Goal: Task Accomplishment & Management: Complete application form

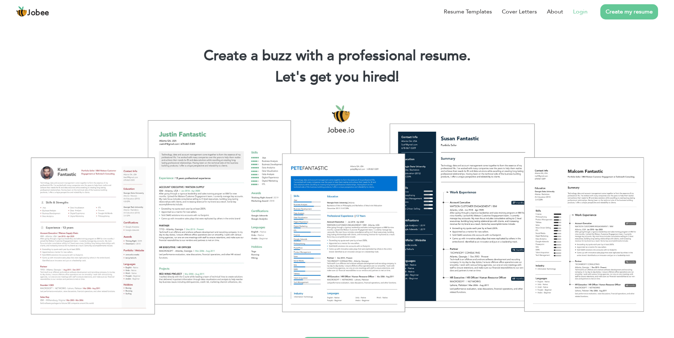
click at [577, 15] on link "Login" at bounding box center [580, 11] width 15 height 8
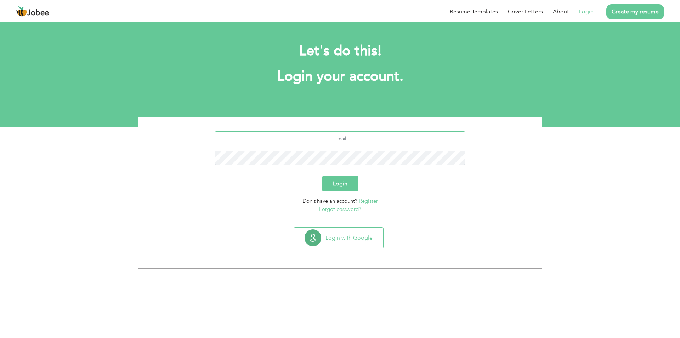
click at [337, 139] on input "text" at bounding box center [339, 138] width 251 height 14
click at [305, 136] on input "text" at bounding box center [339, 138] width 251 height 14
type input "farooqahmad388@gmail.com"
click at [322, 176] on button "Login" at bounding box center [340, 184] width 36 height 16
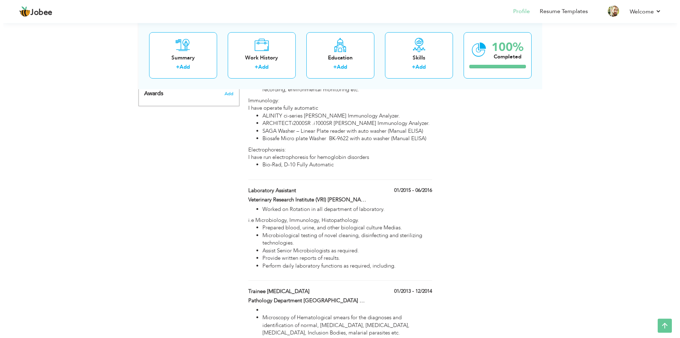
scroll to position [794, 0]
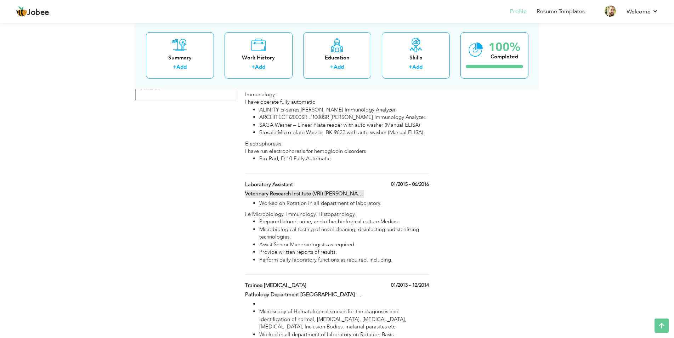
click at [362, 197] on label "Veterinary Research Institute (VRI) Bacha Khan Chowak Peshawar KPK Pakistan" at bounding box center [304, 193] width 119 height 7
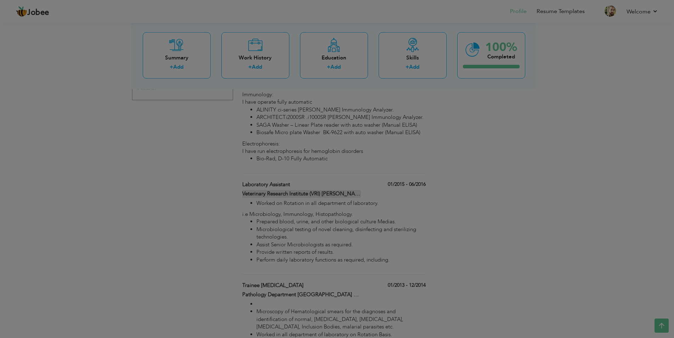
type input "Laboratory Assistant"
type input "Veterinary Research Institute (VRI) Bacha Khan Chowak Peshawar KPK Pakistan"
type input "01/2015"
type input "06/2016"
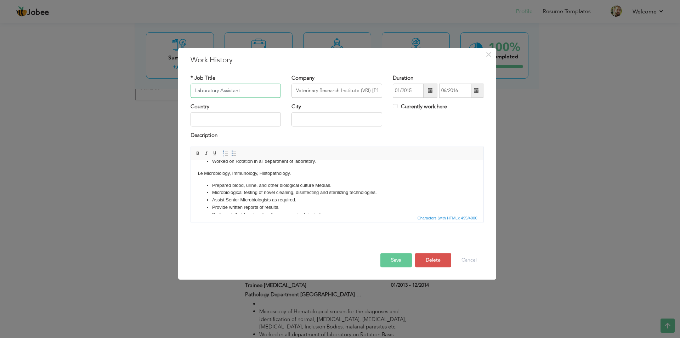
scroll to position [15, 0]
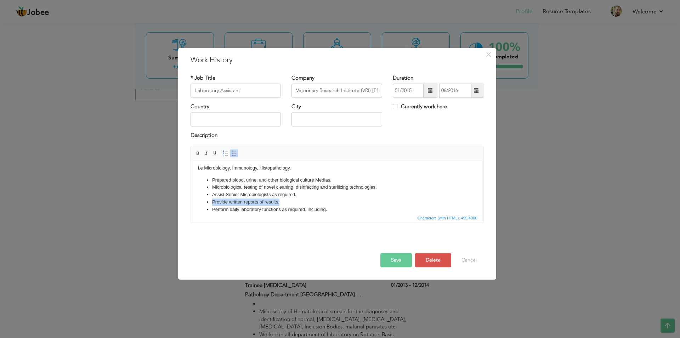
drag, startPoint x: 293, startPoint y: 201, endPoint x: 208, endPoint y: 202, distance: 85.0
click at [212, 202] on li "Provide written reports of results." at bounding box center [337, 202] width 250 height 7
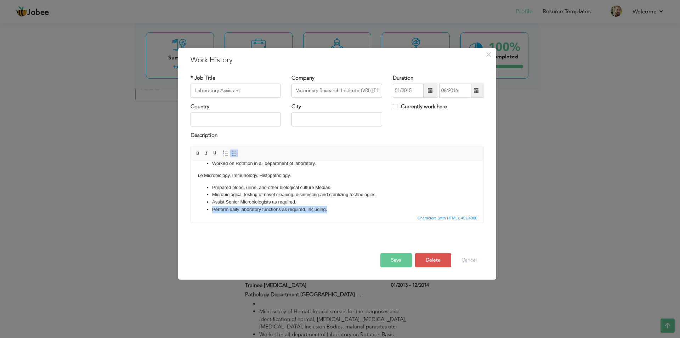
drag, startPoint x: 335, startPoint y: 209, endPoint x: 207, endPoint y: 211, distance: 128.1
click at [207, 211] on ul "Prepared blood, urine, and other biological culture Medias. Microbiological tes…" at bounding box center [336, 198] width 278 height 29
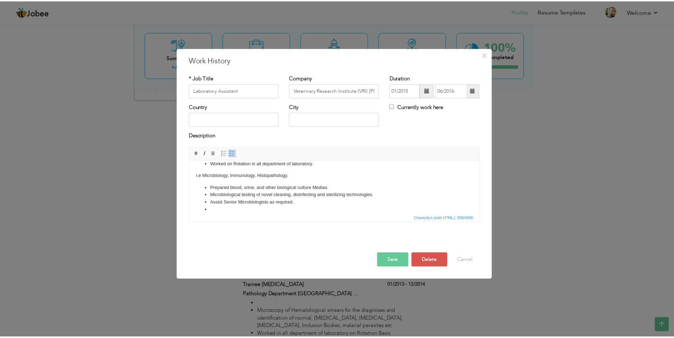
scroll to position [0, 0]
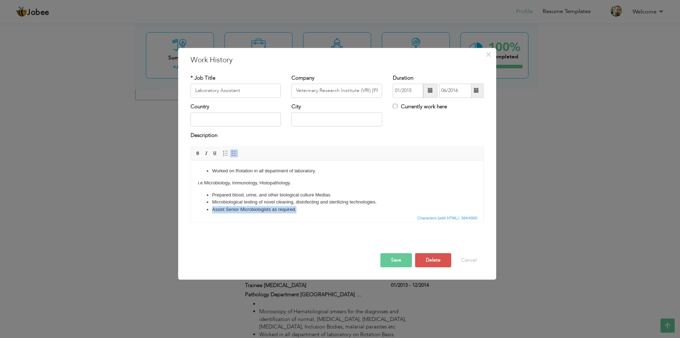
drag, startPoint x: 304, startPoint y: 208, endPoint x: 201, endPoint y: 207, distance: 103.0
click at [201, 207] on ul "Prepared blood, urine, and other biological culture Medias. Microbiological tes…" at bounding box center [336, 202] width 278 height 22
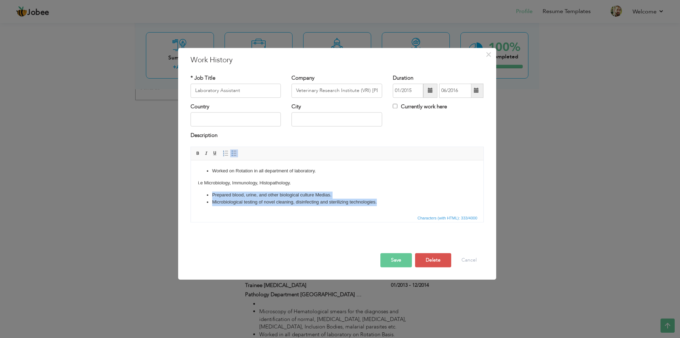
drag, startPoint x: 381, startPoint y: 203, endPoint x: 200, endPoint y: 194, distance: 181.1
click at [200, 194] on ul "Prepared blood, urine, and other biological culture Medias. Microbiological tes…" at bounding box center [336, 198] width 278 height 15
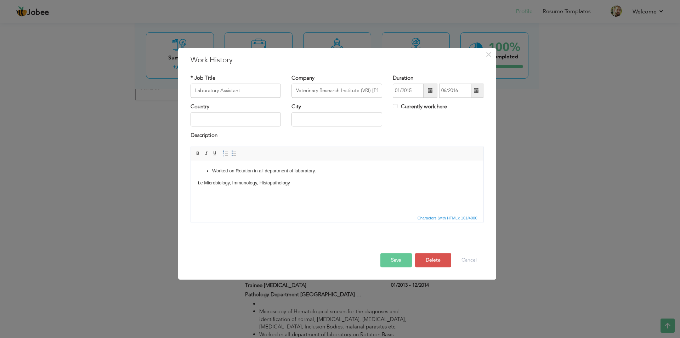
click at [389, 259] on button "Save" at bounding box center [395, 260] width 31 height 14
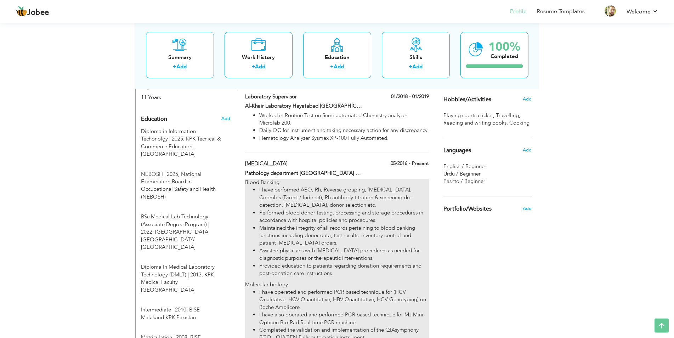
scroll to position [286, 0]
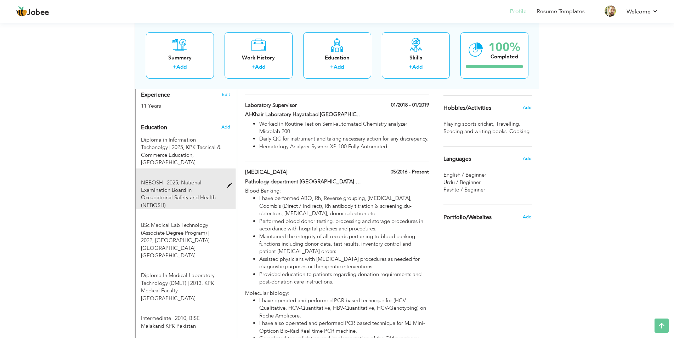
click at [228, 183] on span at bounding box center [231, 185] width 9 height 5
type input "NEBOSH"
type input "2025"
type input "National Examination Board in Occupational Safety and Health (NEBOSH)"
radio input "true"
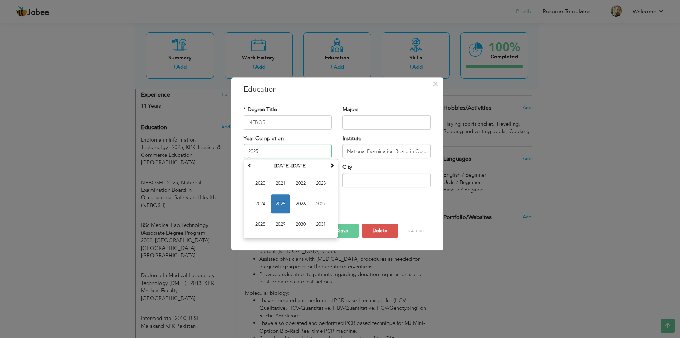
click at [248, 151] on input "2025" at bounding box center [287, 151] width 88 height 14
click at [285, 202] on span "2025" at bounding box center [280, 203] width 19 height 19
click at [248, 151] on input "2025" at bounding box center [287, 151] width 88 height 14
type input "2025"
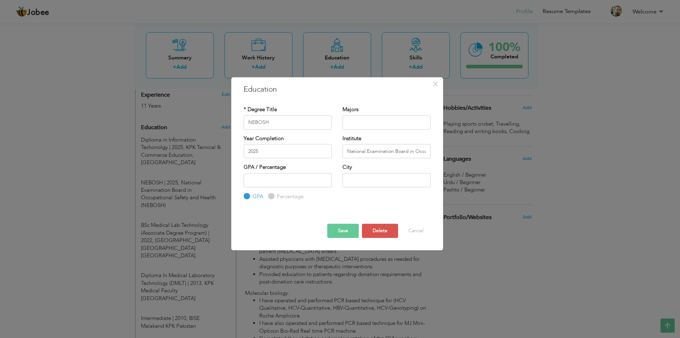
click at [351, 231] on button "Save" at bounding box center [342, 231] width 31 height 14
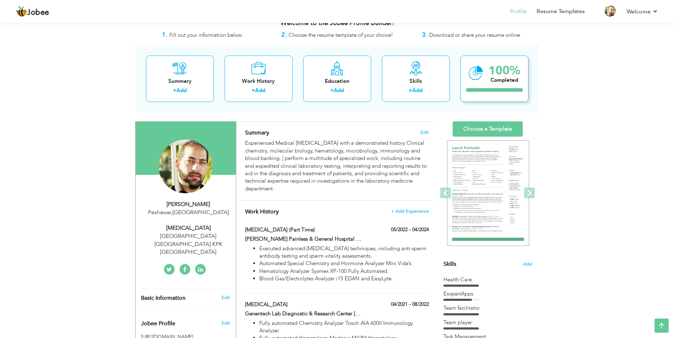
scroll to position [0, 0]
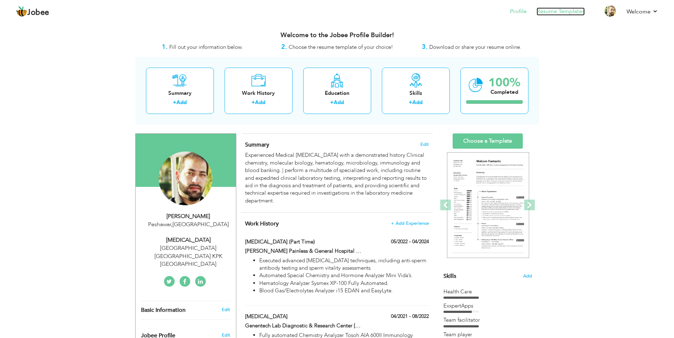
click at [558, 11] on link "Resume Templates" at bounding box center [560, 11] width 48 height 8
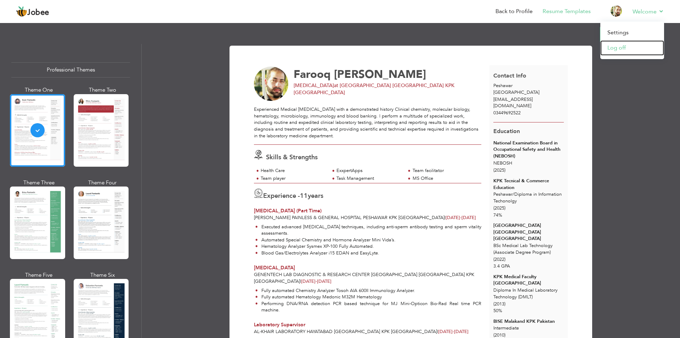
click at [619, 49] on link "Log off" at bounding box center [632, 47] width 64 height 15
